Goal: Check status: Check status

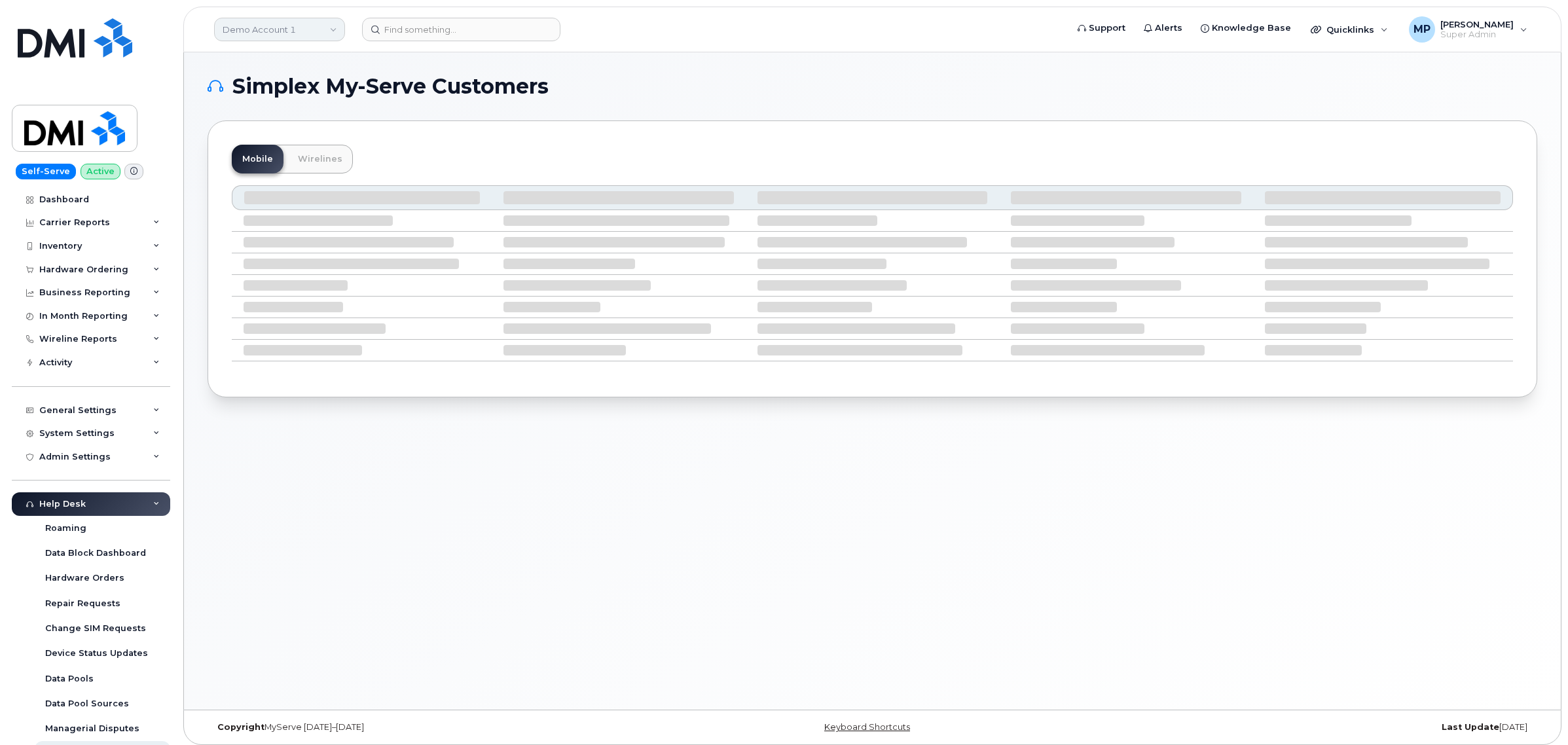
click at [298, 33] on link "Demo Account 1" at bounding box center [279, 30] width 131 height 24
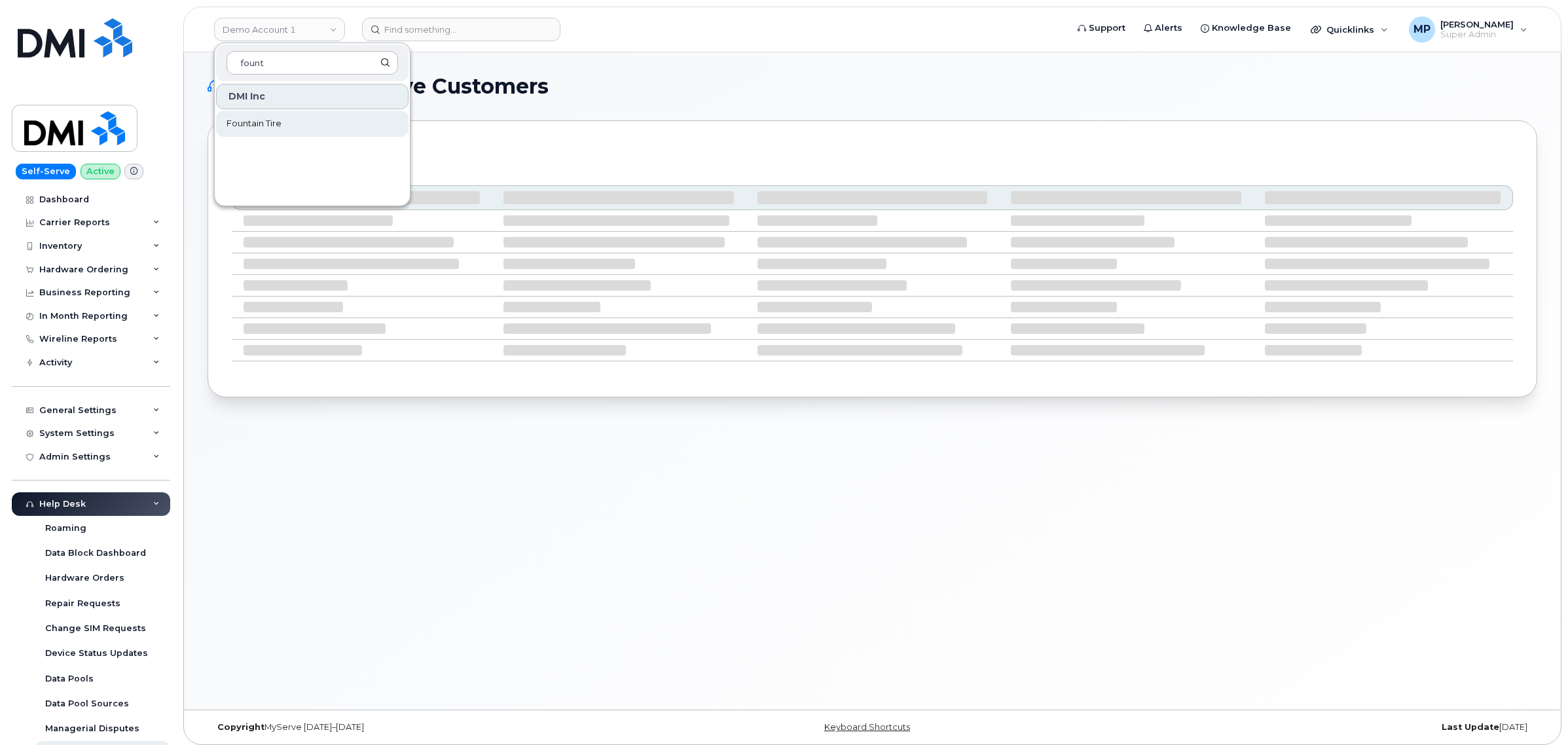
type input "fount"
click at [240, 123] on span "Fountain Tire" at bounding box center [254, 124] width 55 height 13
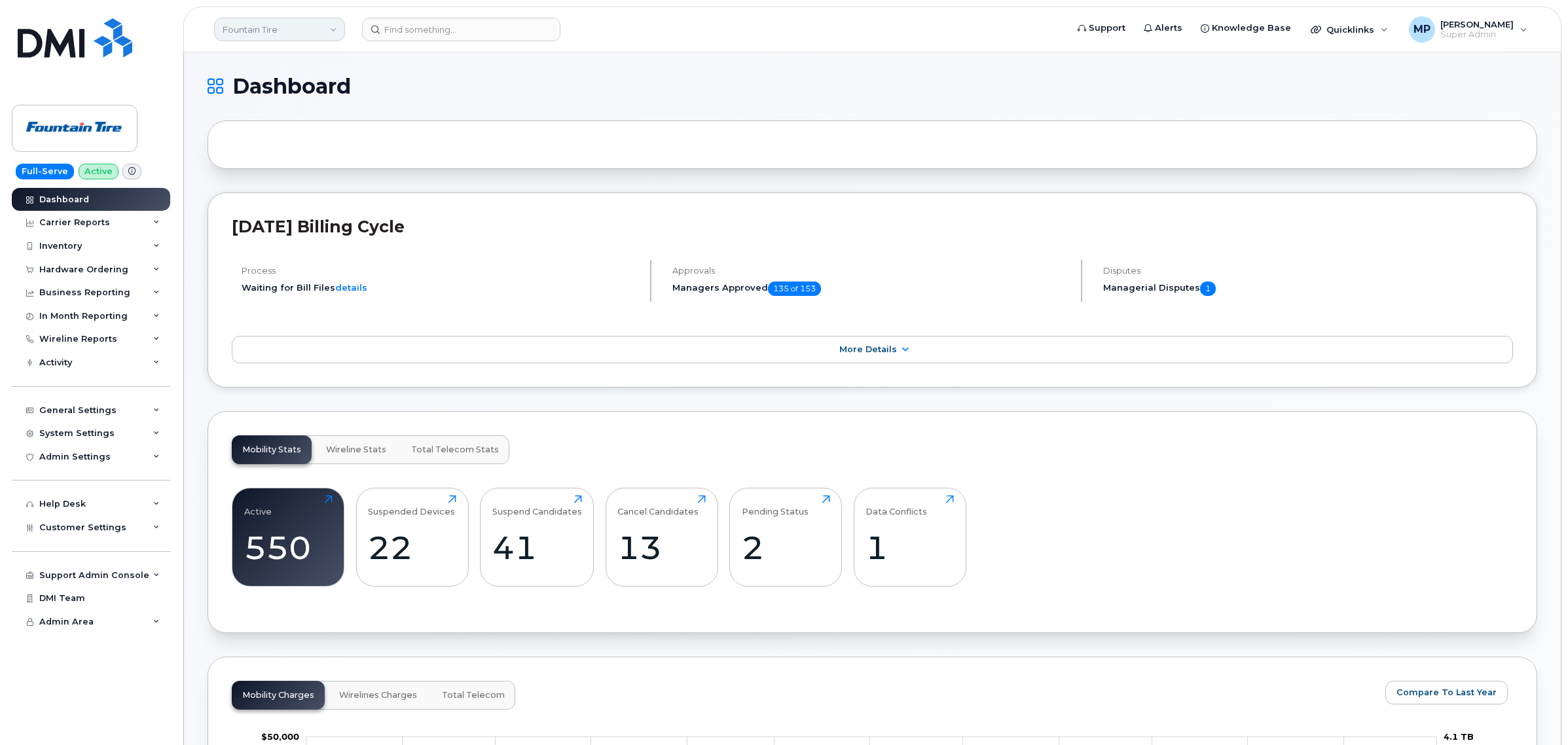
click at [319, 25] on link "Fountain Tire" at bounding box center [279, 30] width 131 height 24
type input "fount"
drag, startPoint x: 66, startPoint y: 267, endPoint x: 68, endPoint y: 283, distance: 16.1
click at [66, 269] on div "Hardware Ordering" at bounding box center [83, 270] width 89 height 10
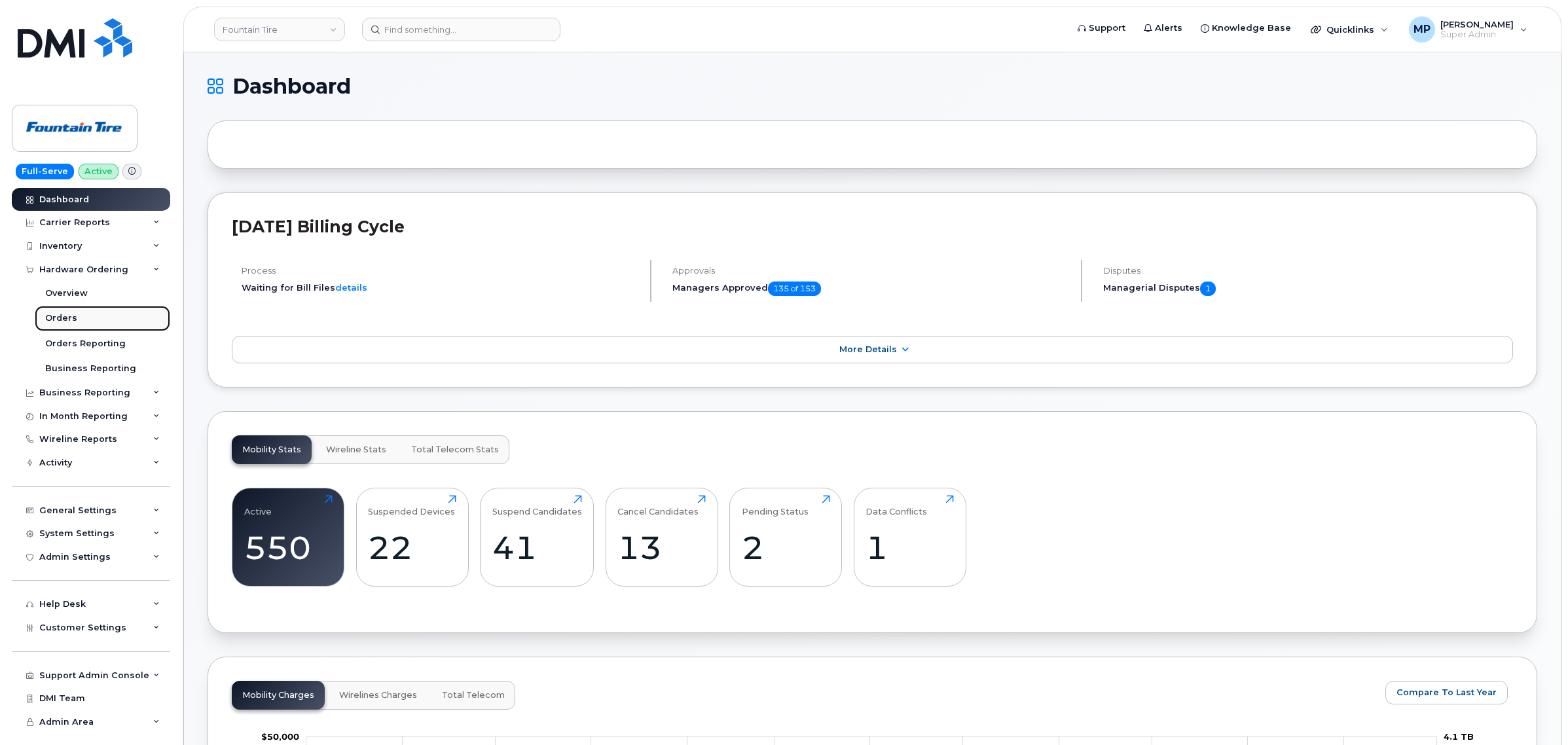
click at [68, 319] on div "Orders" at bounding box center [61, 318] width 32 height 11
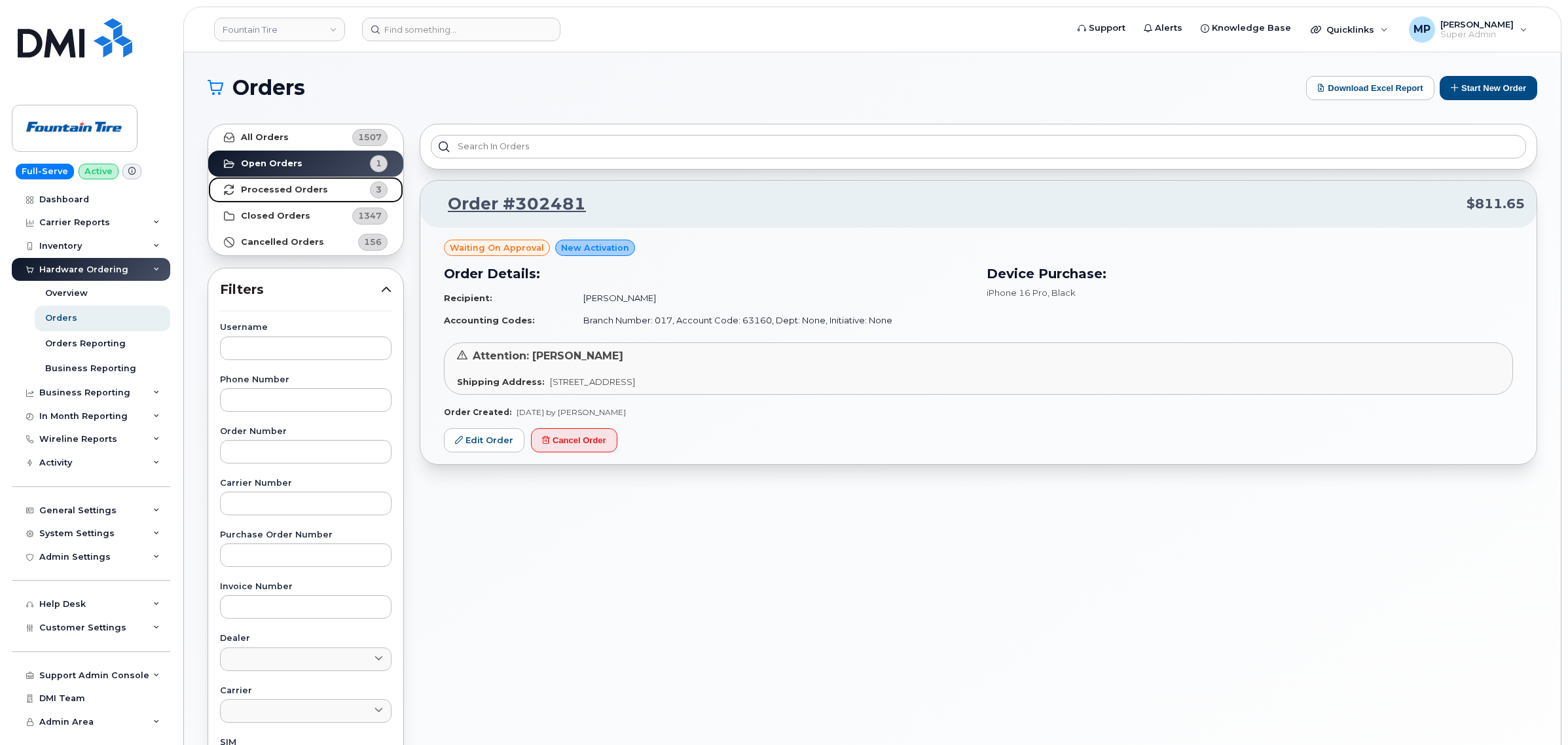
click at [319, 195] on link "Processed Orders 3" at bounding box center [306, 190] width 195 height 26
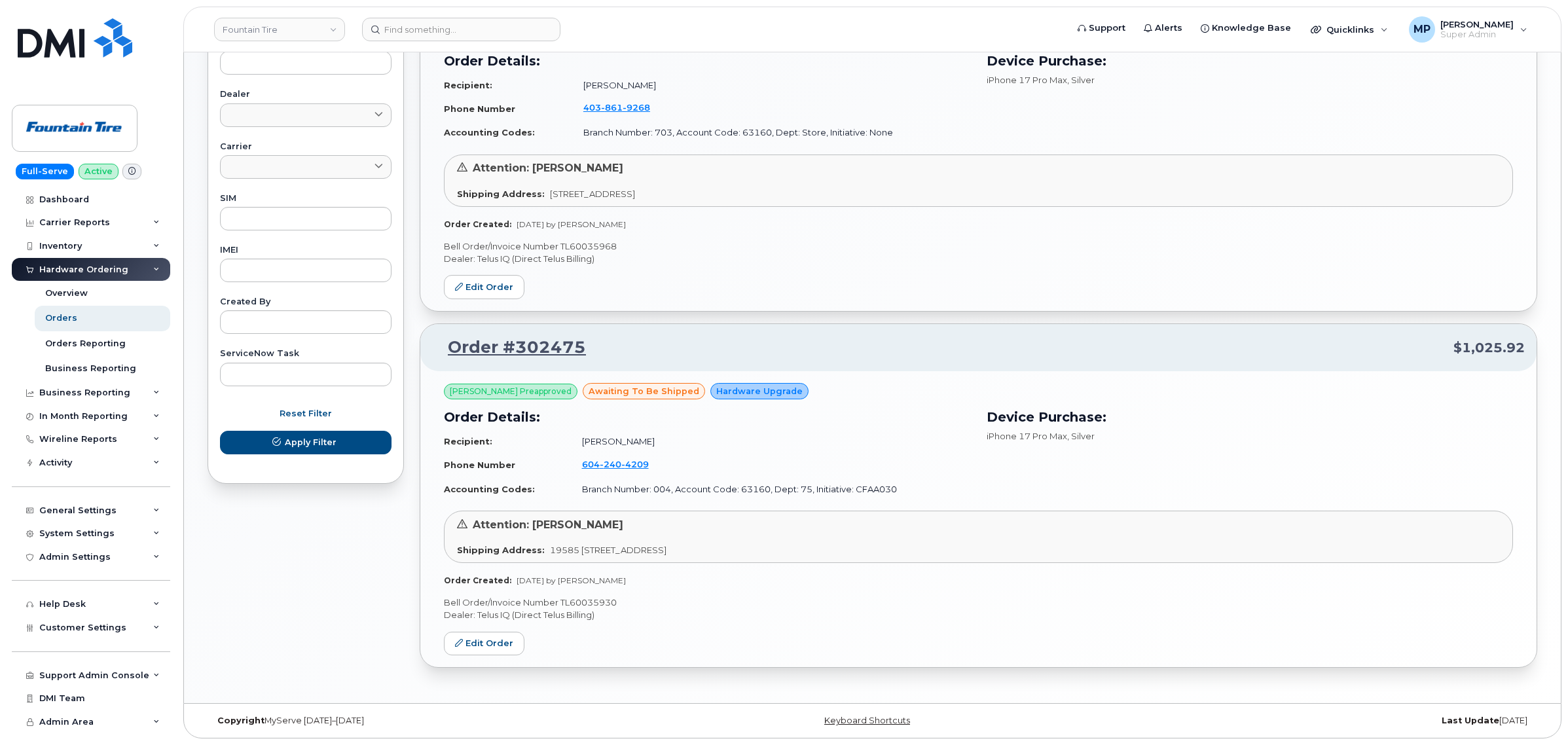
scroll to position [545, 0]
drag, startPoint x: 596, startPoint y: 352, endPoint x: 517, endPoint y: 352, distance: 79.0
click at [517, 352] on p "Order #302475 $1,025.92" at bounding box center [978, 348] width 1093 height 24
copy link "302475"
